Goal: Find specific page/section: Find specific page/section

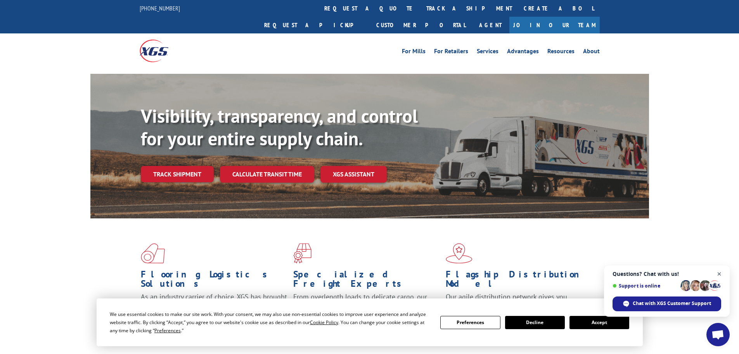
click at [720, 274] on span "Close chat" at bounding box center [720, 274] width 10 height 10
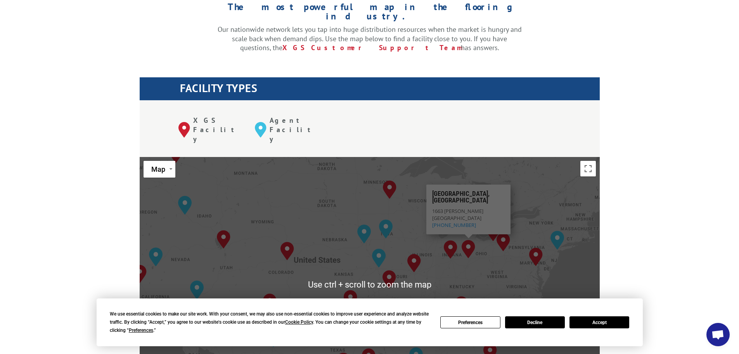
scroll to position [233, 0]
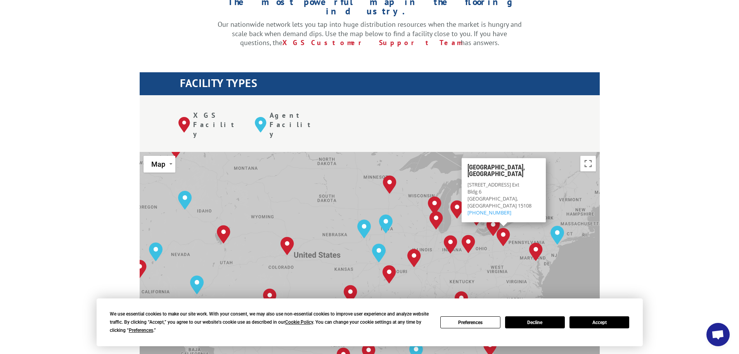
click at [614, 326] on button "Accept" at bounding box center [600, 322] width 60 height 12
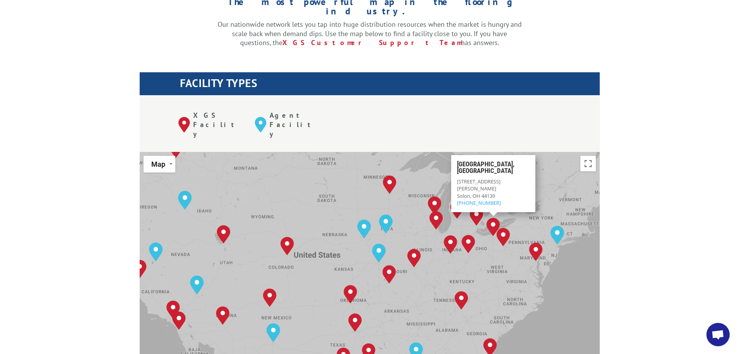
click at [491, 214] on img "Cleveland, OH" at bounding box center [494, 226] width 20 height 25
click at [486, 178] on p "6575 Davis Industrial Pkwy Solon, OH 44139 800-267-3007" at bounding box center [493, 192] width 73 height 28
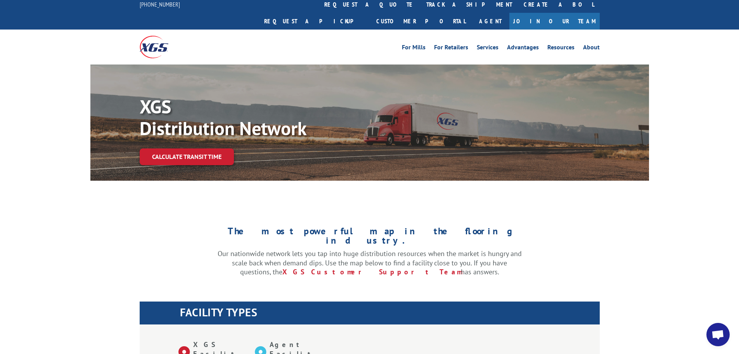
scroll to position [0, 0]
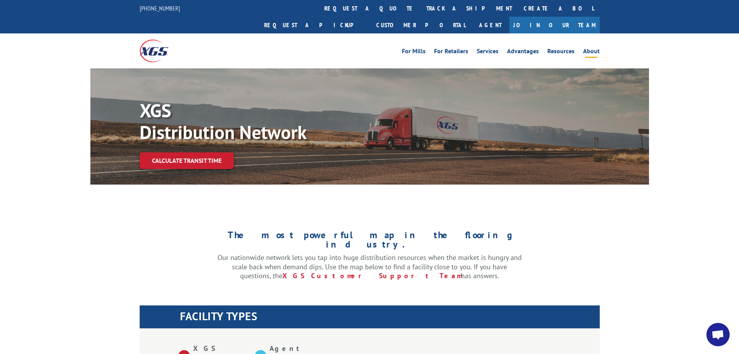
click at [591, 48] on link "About" at bounding box center [591, 52] width 17 height 9
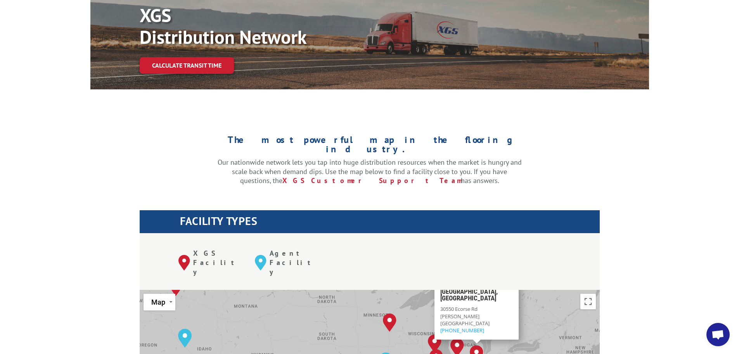
scroll to position [155, 0]
